Goal: Transaction & Acquisition: Purchase product/service

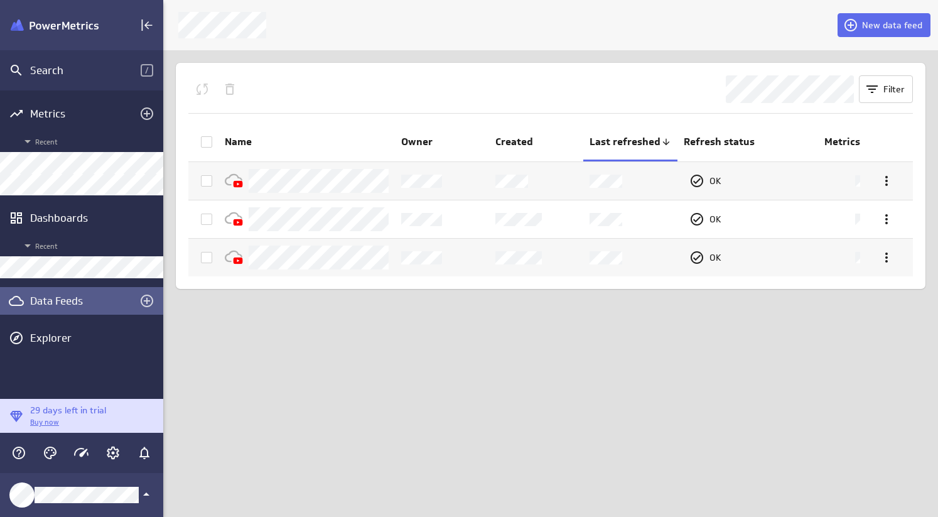
scroll to position [517, 775]
click at [143, 109] on icon "Add metrics" at bounding box center [147, 113] width 13 height 13
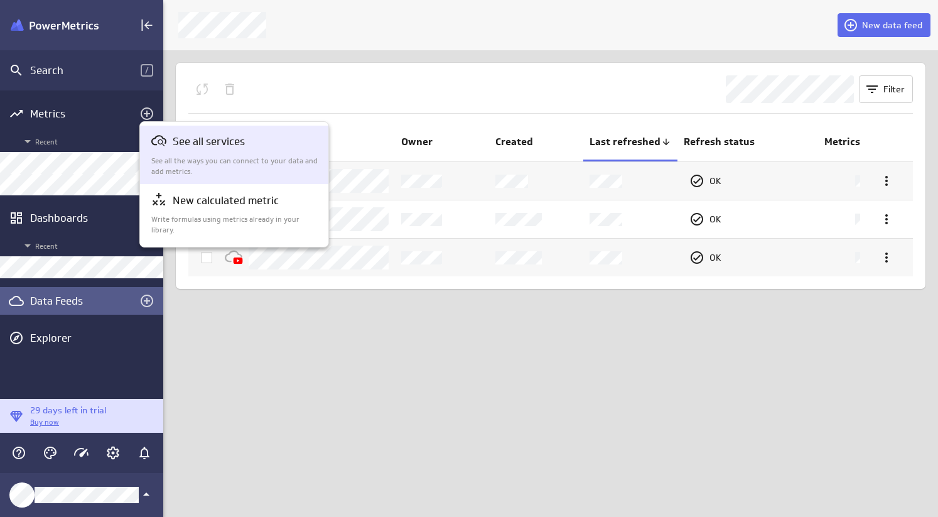
click at [207, 153] on div "See all services See all the ways you can connect to your data and add metrics." at bounding box center [234, 154] width 167 height 43
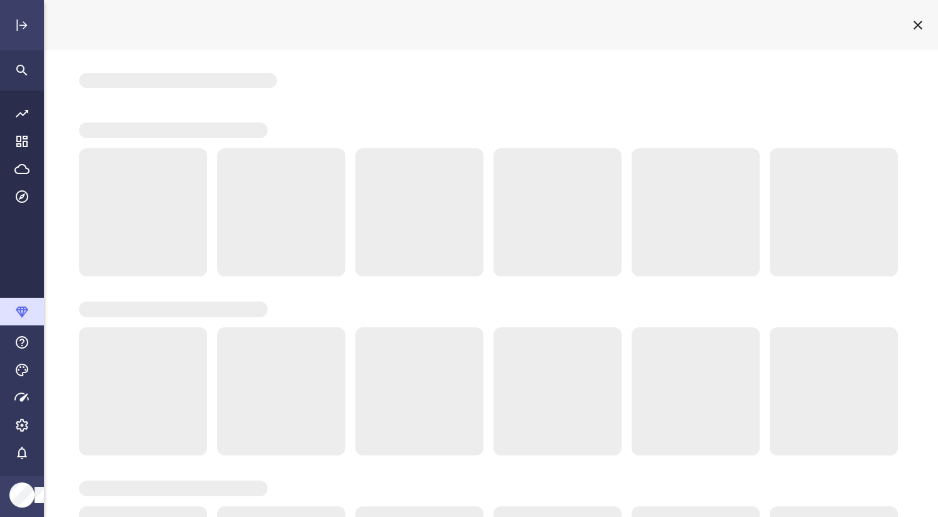
scroll to position [517, 895]
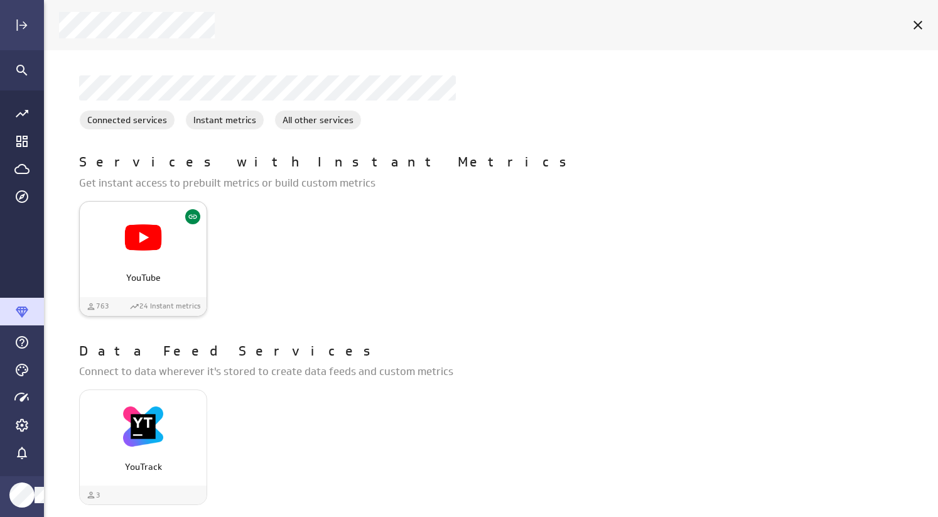
click at [163, 251] on img "YouTube" at bounding box center [143, 237] width 40 height 40
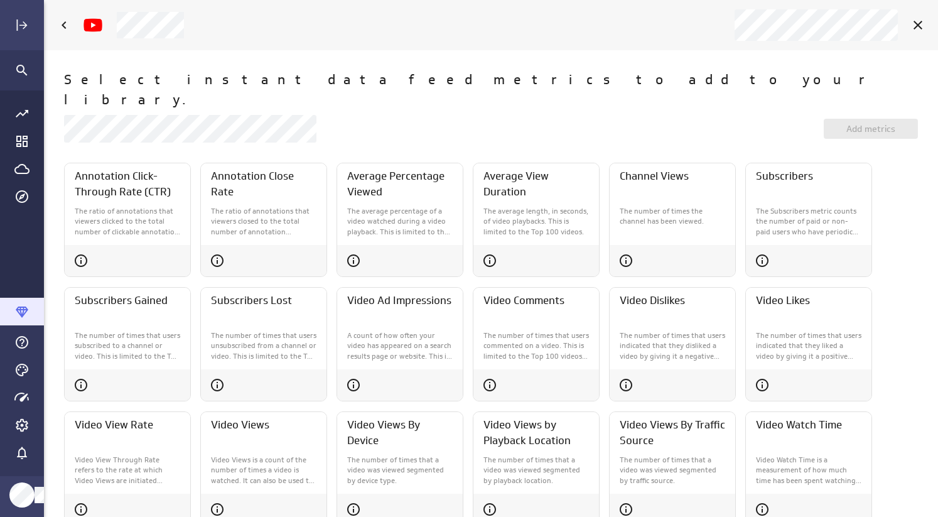
click at [21, 311] on icon "Main Menu" at bounding box center [22, 311] width 13 height 11
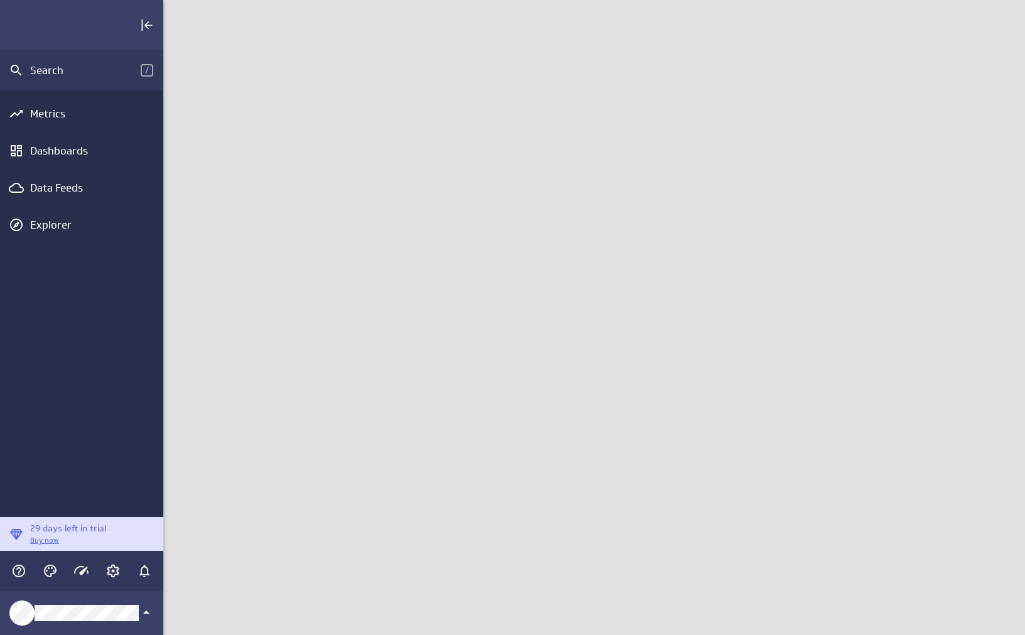
scroll to position [635, 862]
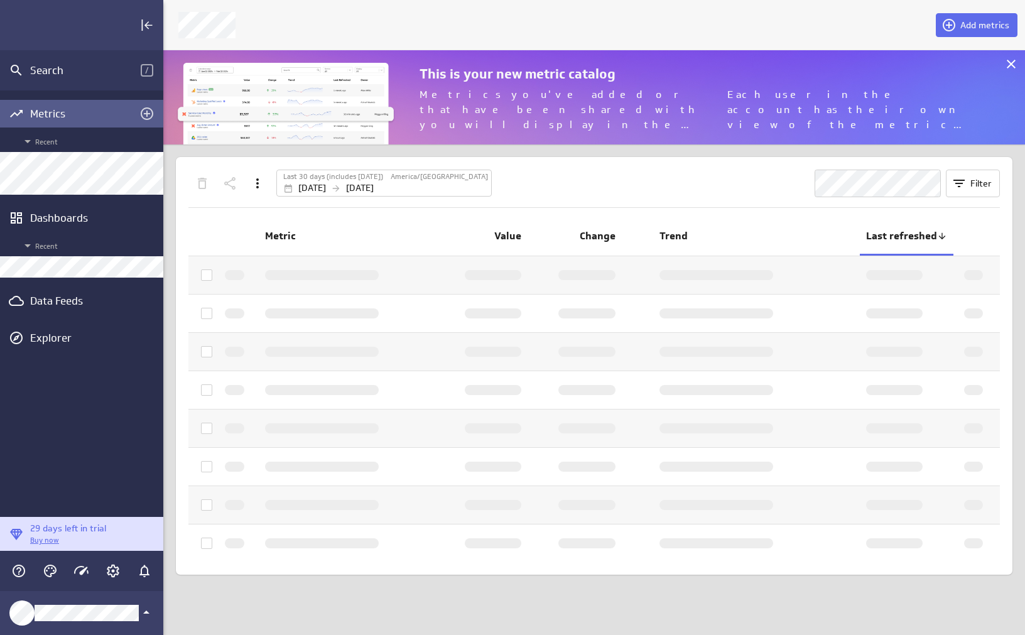
scroll to position [95, 862]
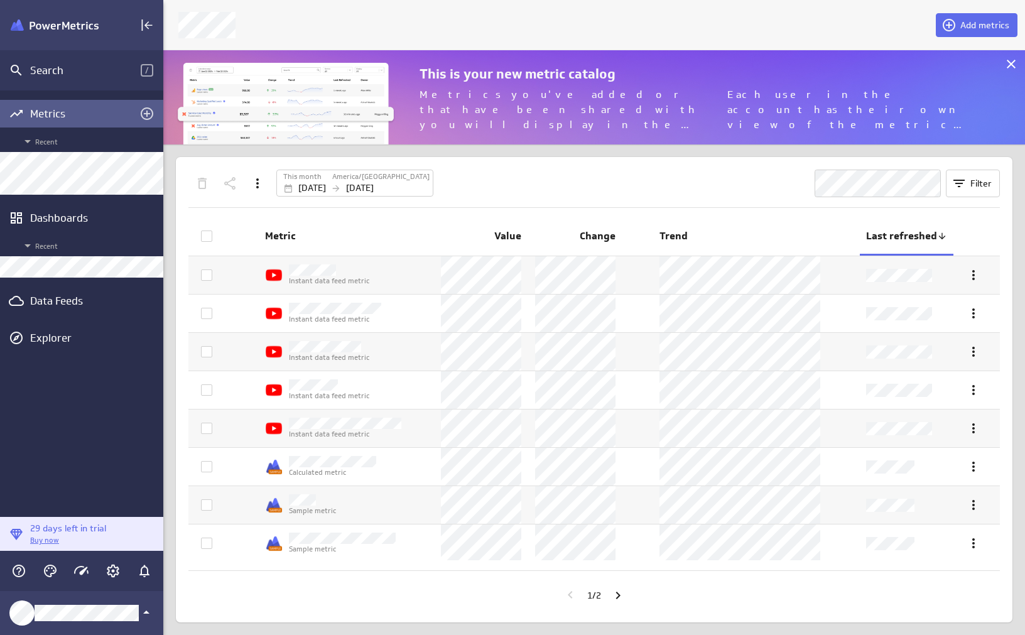
click at [50, 539] on p "Buy now" at bounding box center [68, 540] width 76 height 11
